Goal: Information Seeking & Learning: Learn about a topic

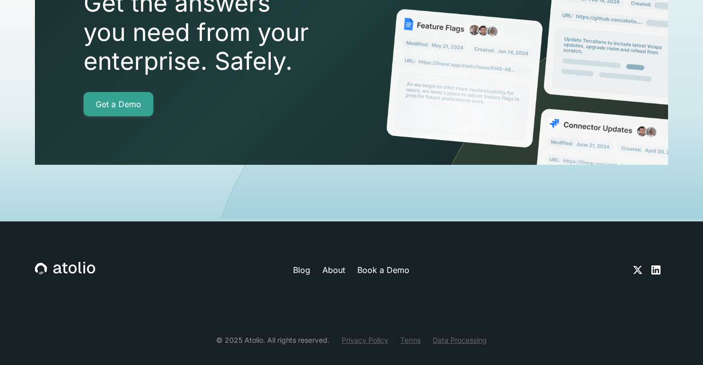
scroll to position [3616, 0]
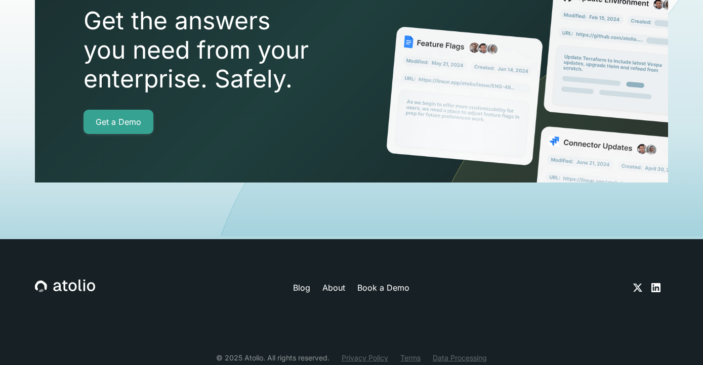
click at [339, 282] on link "About" at bounding box center [333, 288] width 23 height 12
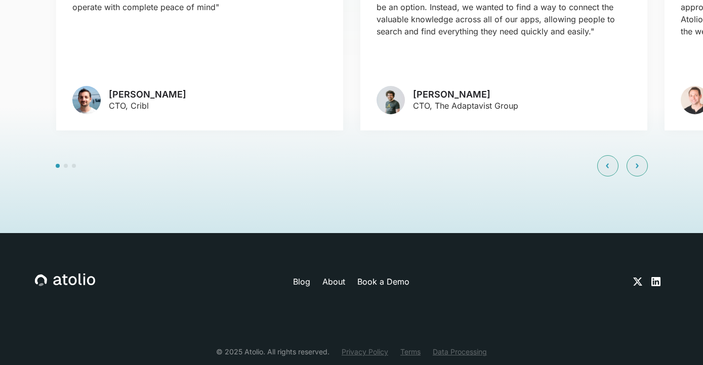
scroll to position [2443, 0]
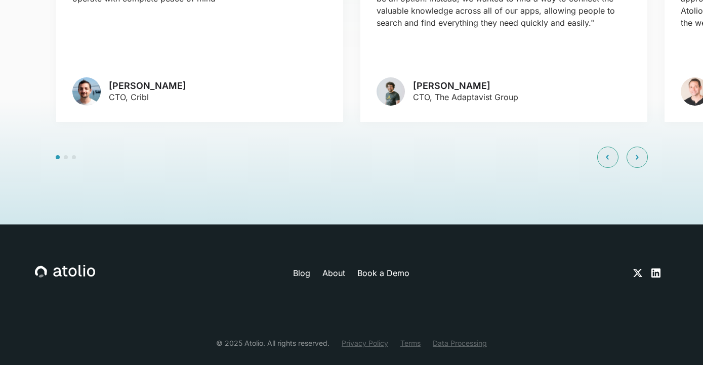
click at [334, 267] on link "About" at bounding box center [333, 273] width 23 height 12
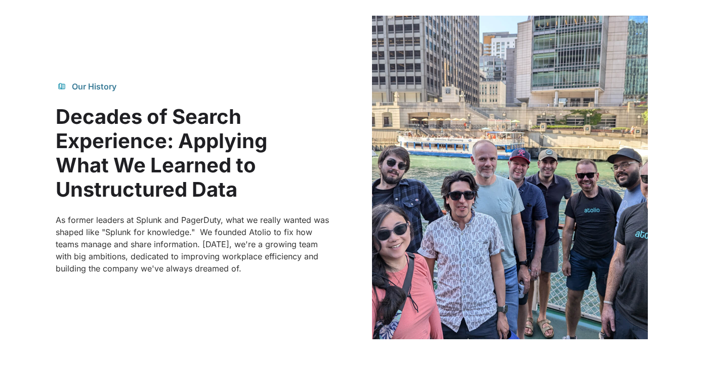
scroll to position [570, 0]
